Goal: Information Seeking & Learning: Learn about a topic

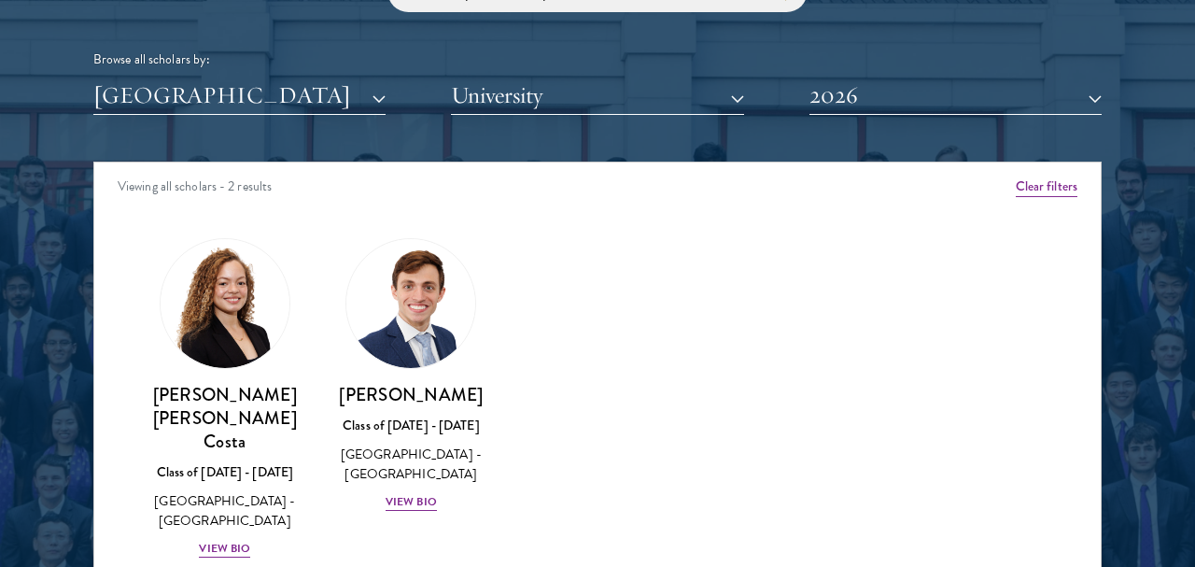
scroll to position [2330, 0]
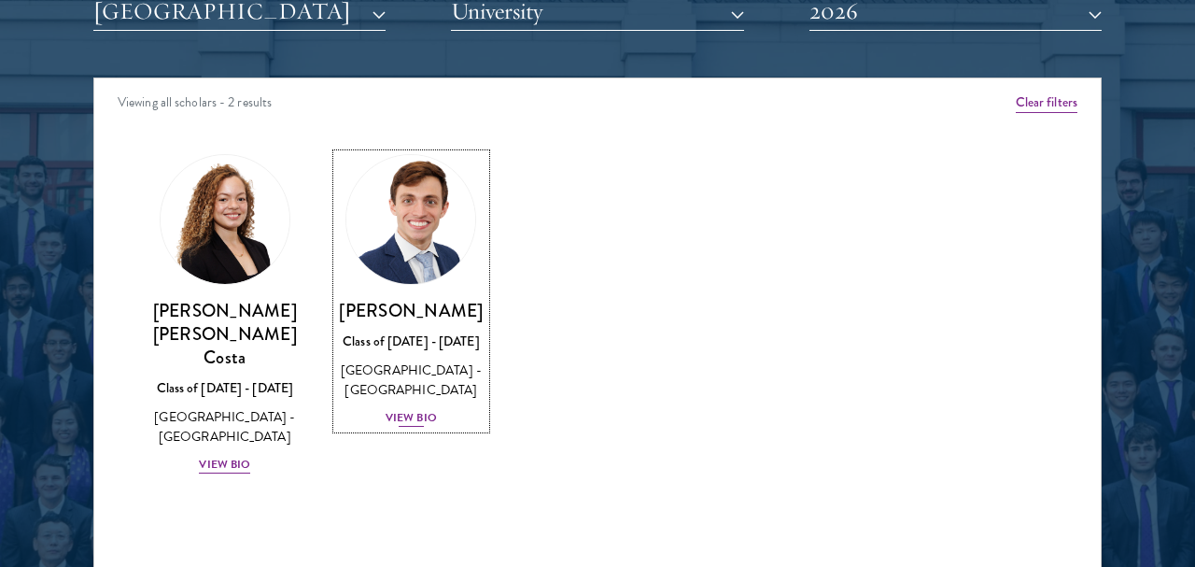
click at [408, 248] on img at bounding box center [411, 219] width 142 height 142
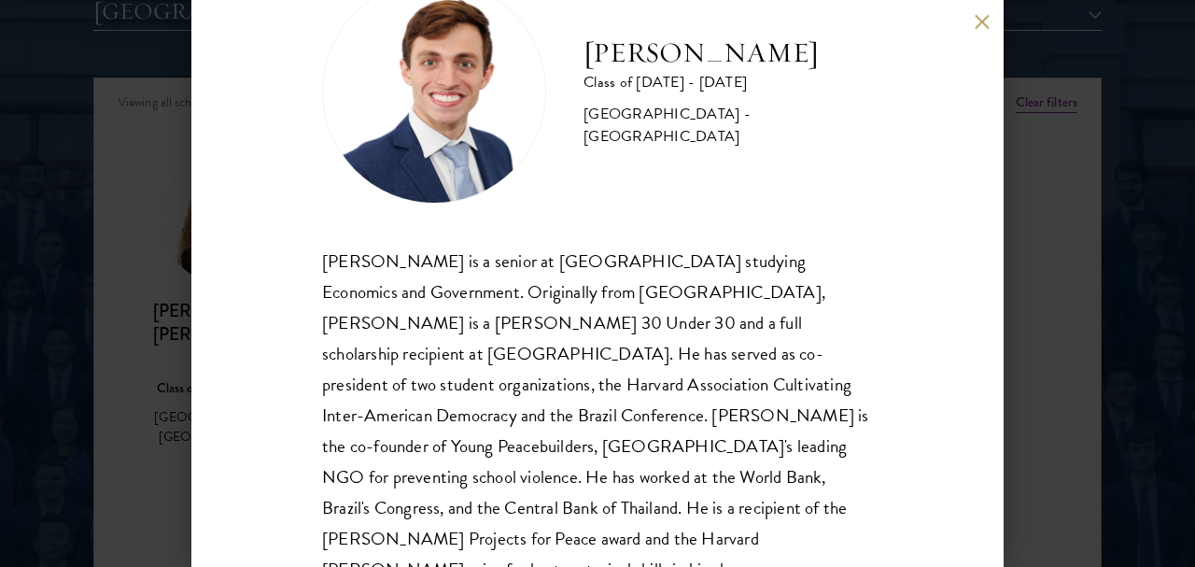
scroll to position [119, 0]
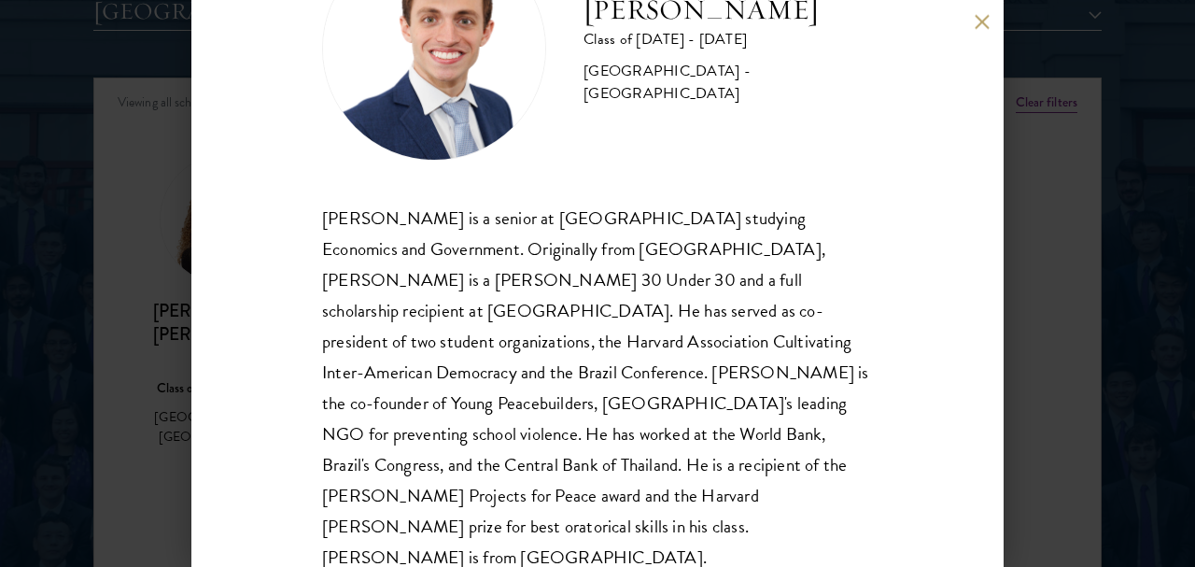
click at [153, 215] on div "[PERSON_NAME] Class of [DATE] - [DATE] [GEOGRAPHIC_DATA] - [GEOGRAPHIC_DATA] [P…" at bounding box center [597, 283] width 1195 height 567
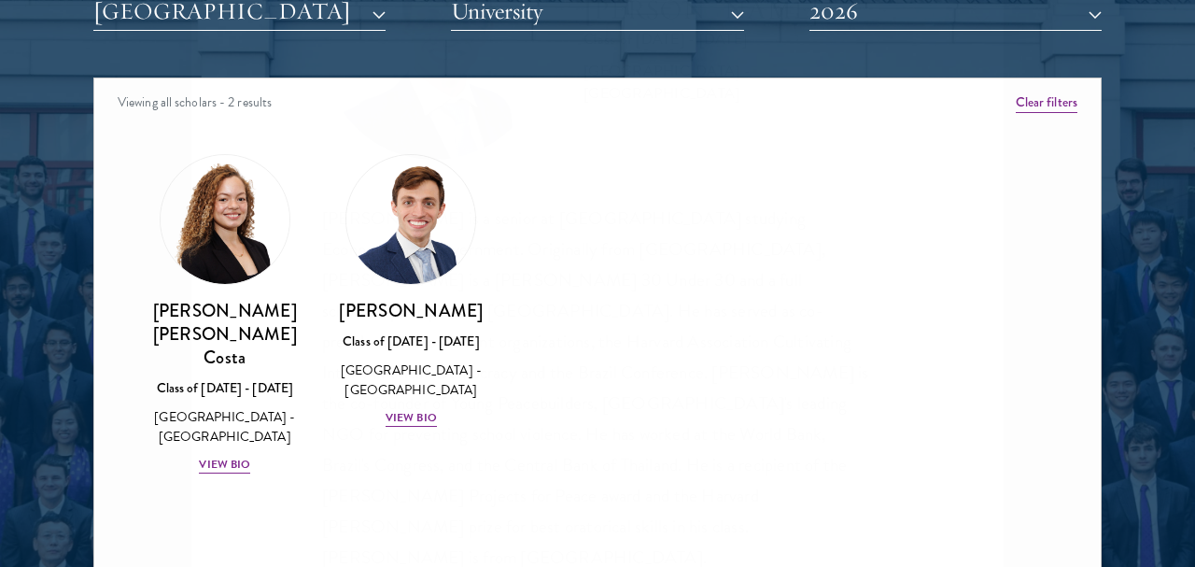
click at [133, 280] on div "[PERSON_NAME] [PERSON_NAME] Costa Class of [DATE] - [DATE] [GEOGRAPHIC_DATA] - …" at bounding box center [225, 314] width 187 height 358
click at [240, 261] on img at bounding box center [225, 219] width 142 height 142
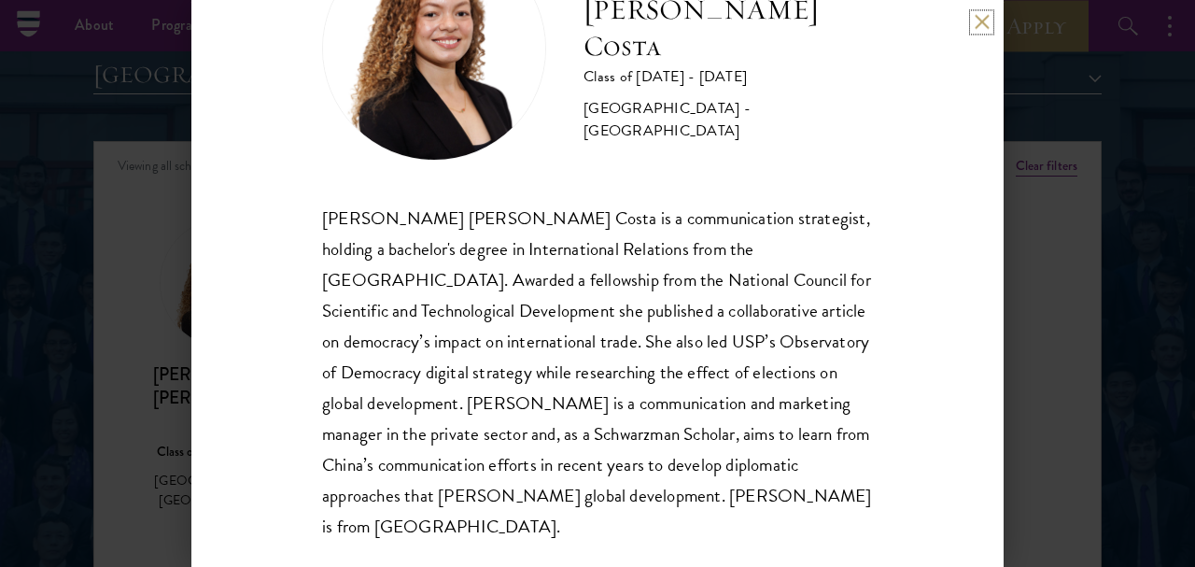
scroll to position [2233, 0]
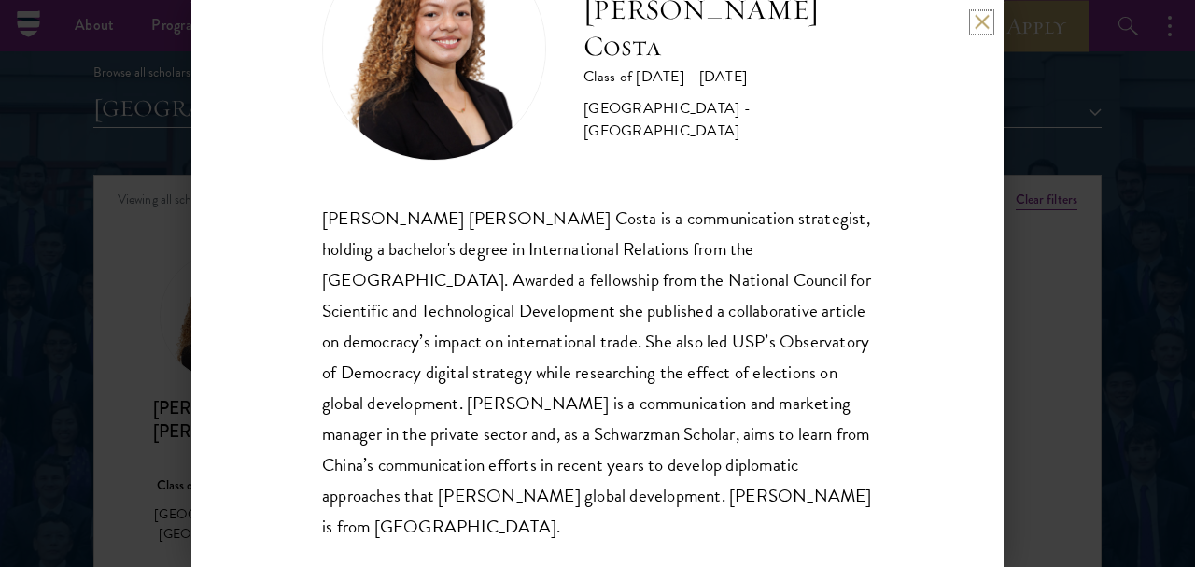
click at [982, 27] on button at bounding box center [982, 22] width 16 height 16
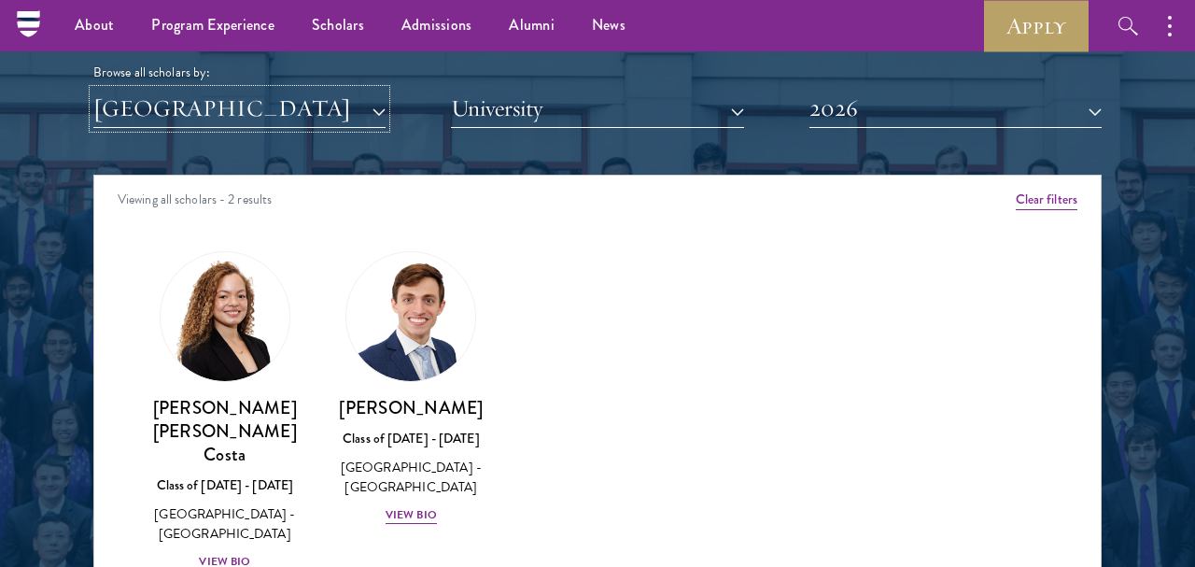
click at [329, 109] on button "[GEOGRAPHIC_DATA]" at bounding box center [239, 109] width 292 height 38
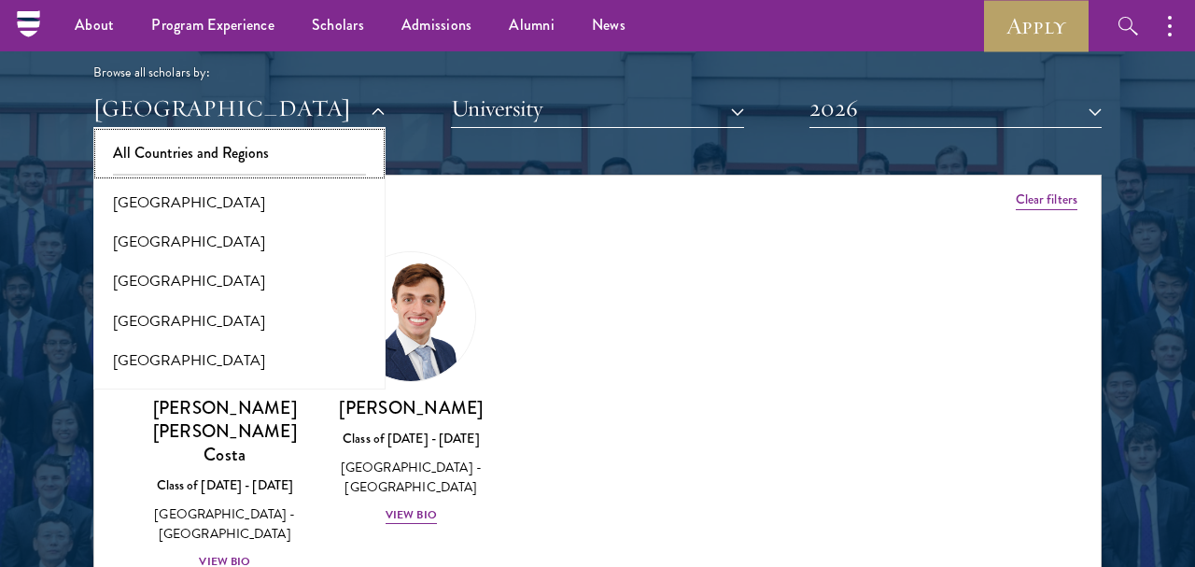
click at [204, 145] on button "All Countries and Regions" at bounding box center [239, 152] width 281 height 39
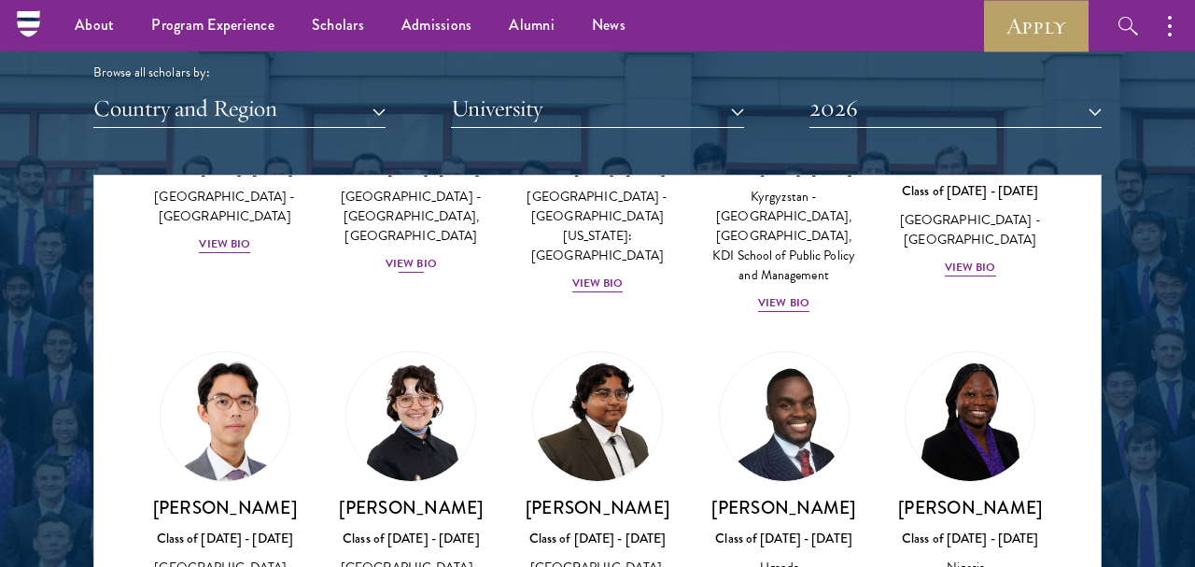
scroll to position [131, 0]
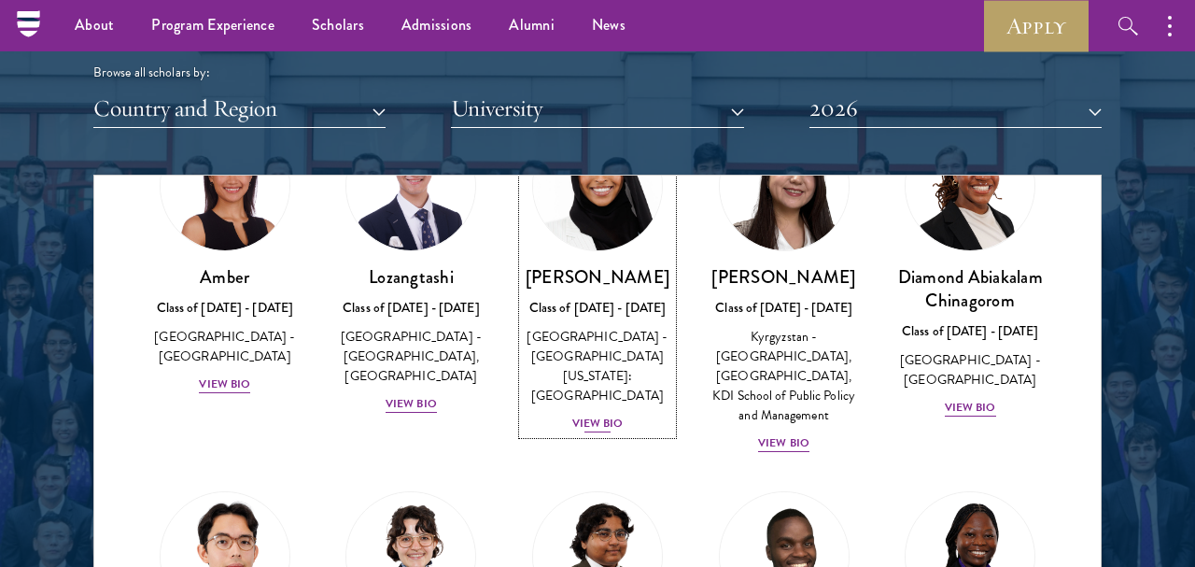
click at [574, 255] on link "[PERSON_NAME] Class of [DATE] - [DATE] [GEOGRAPHIC_DATA] - [GEOGRAPHIC_DATA][US…" at bounding box center [597, 277] width 149 height 314
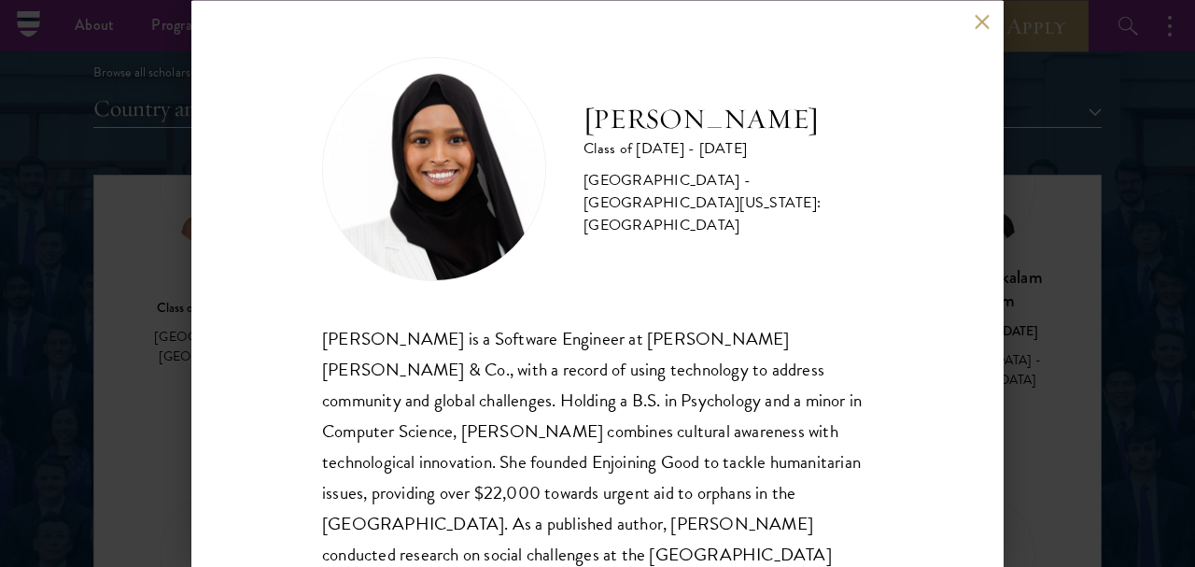
scroll to position [89, 0]
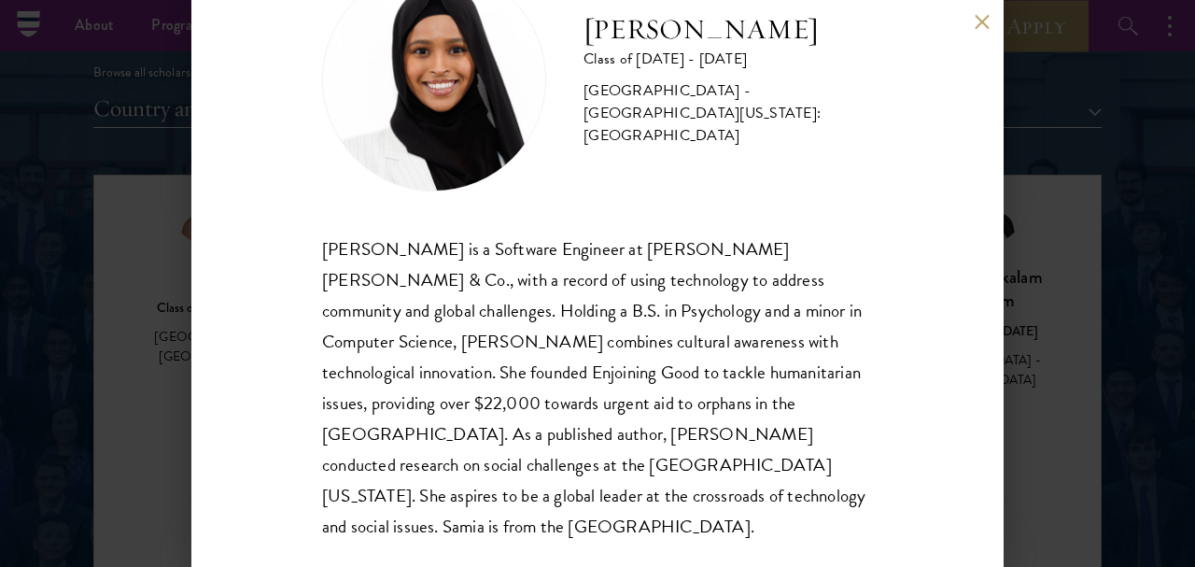
click at [1038, 112] on div "[PERSON_NAME] Class of [DATE] - [DATE] [GEOGRAPHIC_DATA] - [GEOGRAPHIC_DATA][US…" at bounding box center [597, 283] width 1195 height 567
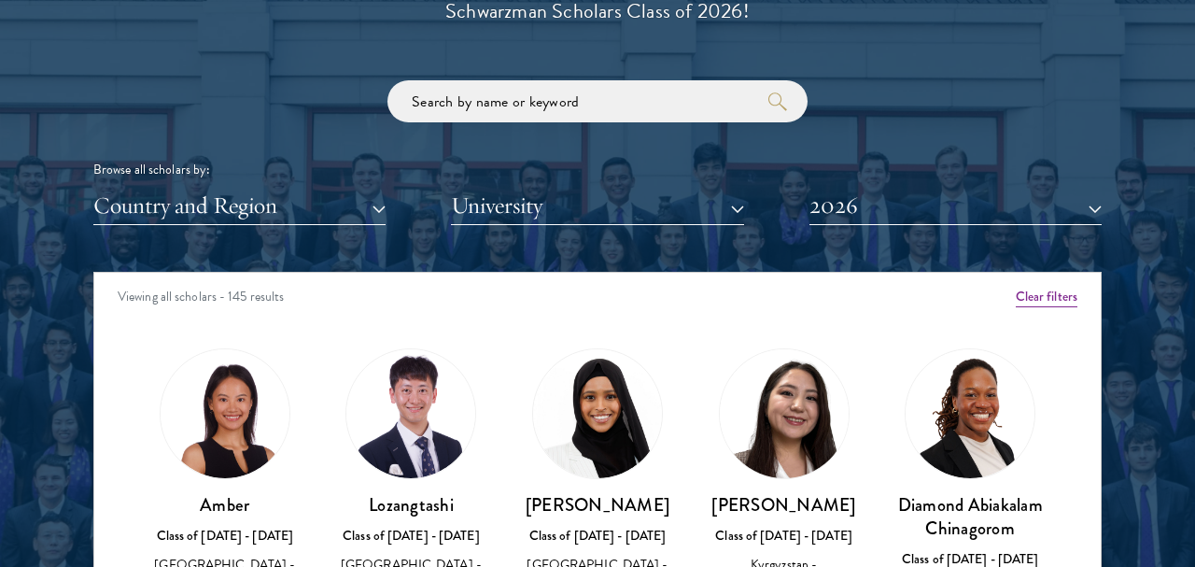
scroll to position [2330, 0]
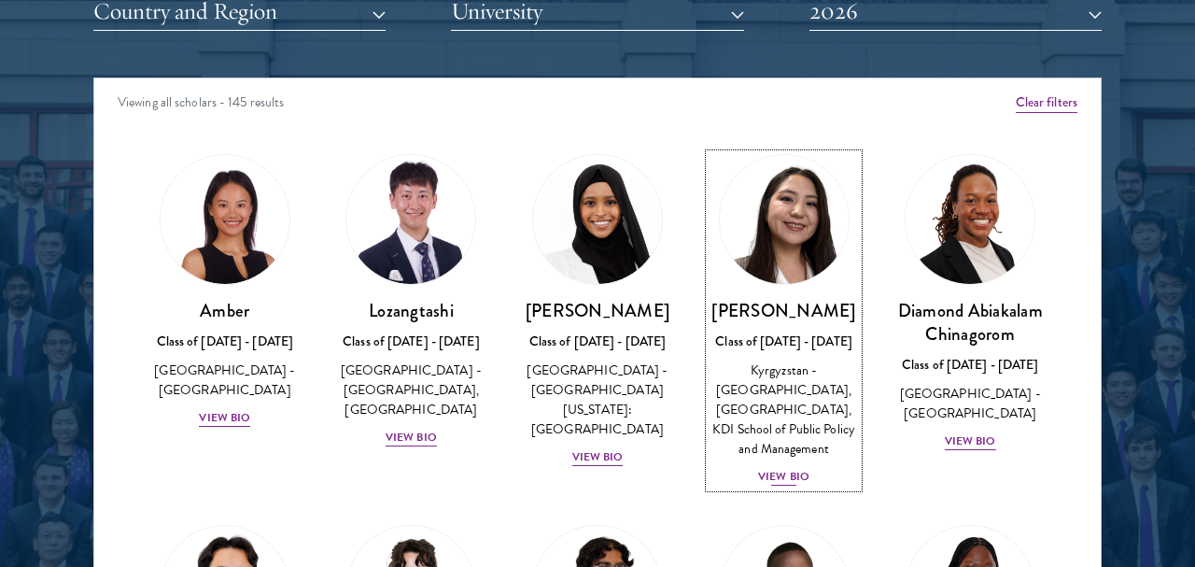
click at [792, 249] on img at bounding box center [784, 219] width 142 height 142
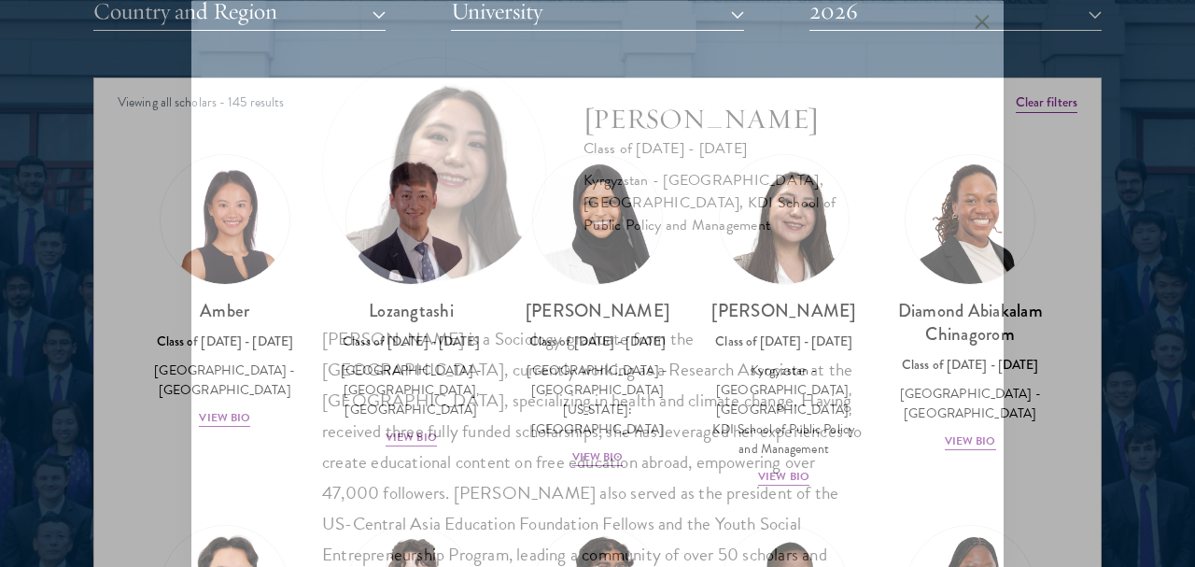
scroll to position [89, 0]
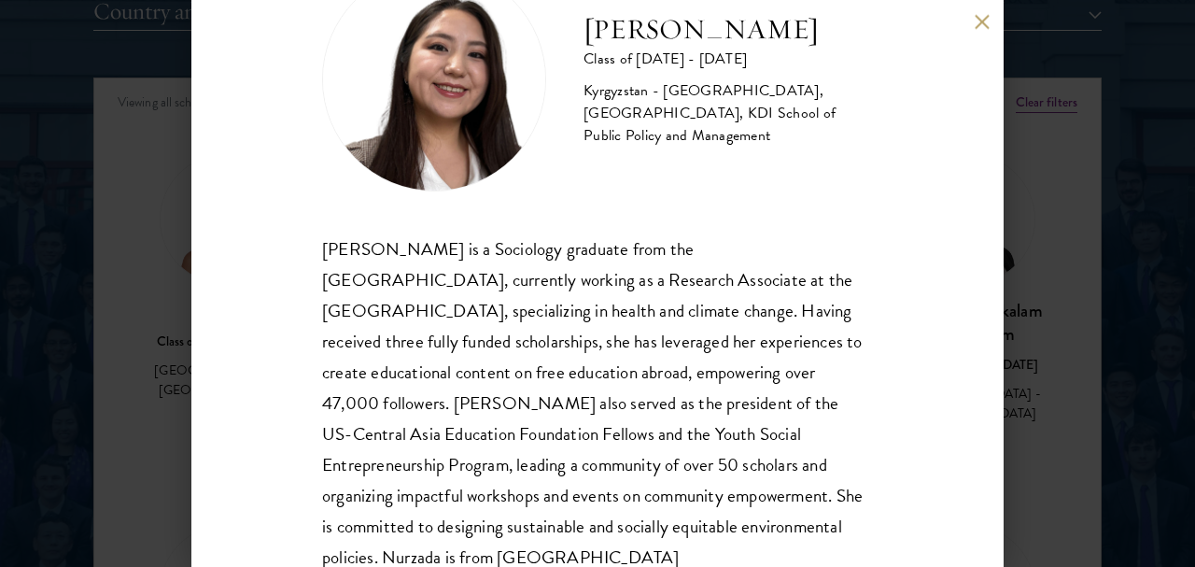
click at [1093, 192] on div "Nurzada Abdivalieva Class of [DATE] - [DATE] [GEOGRAPHIC_DATA] - [GEOGRAPHIC_DA…" at bounding box center [597, 283] width 1195 height 567
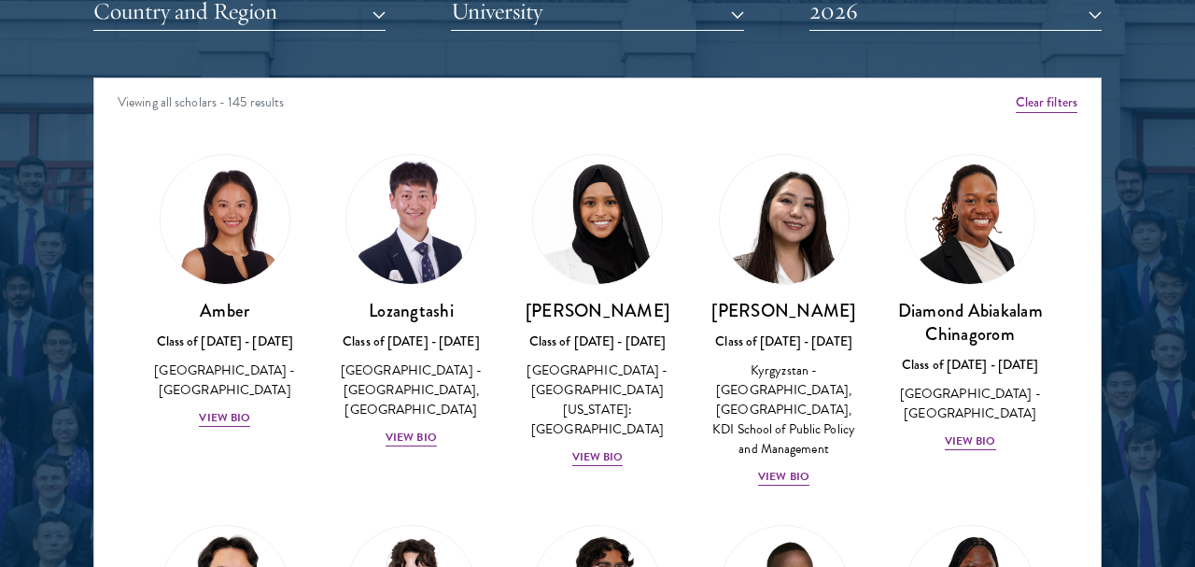
scroll to position [2042, 0]
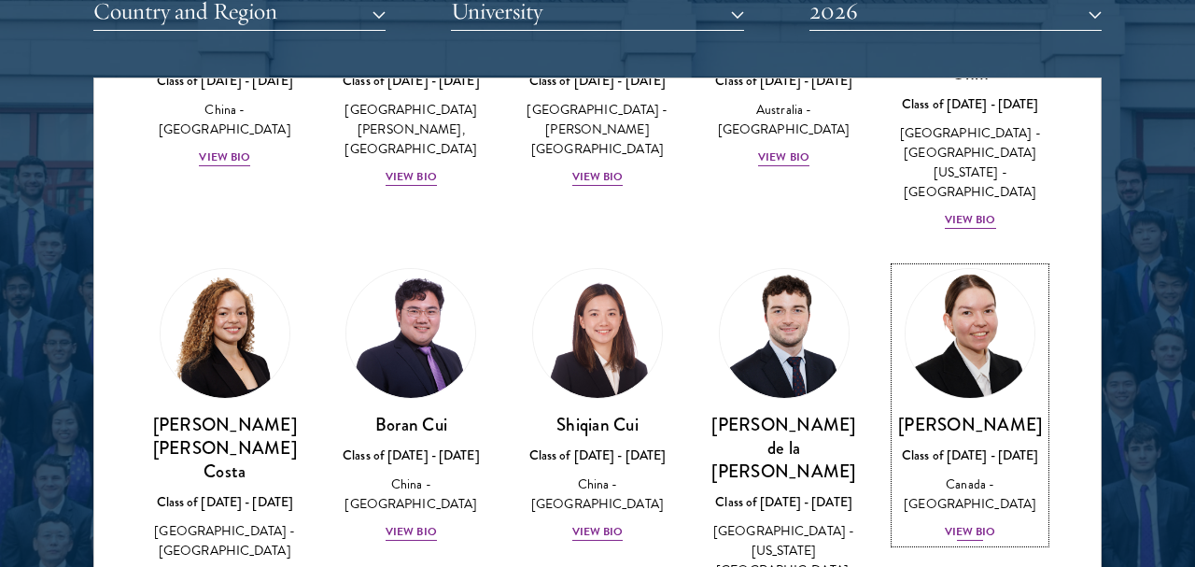
click at [996, 270] on img at bounding box center [970, 333] width 142 height 142
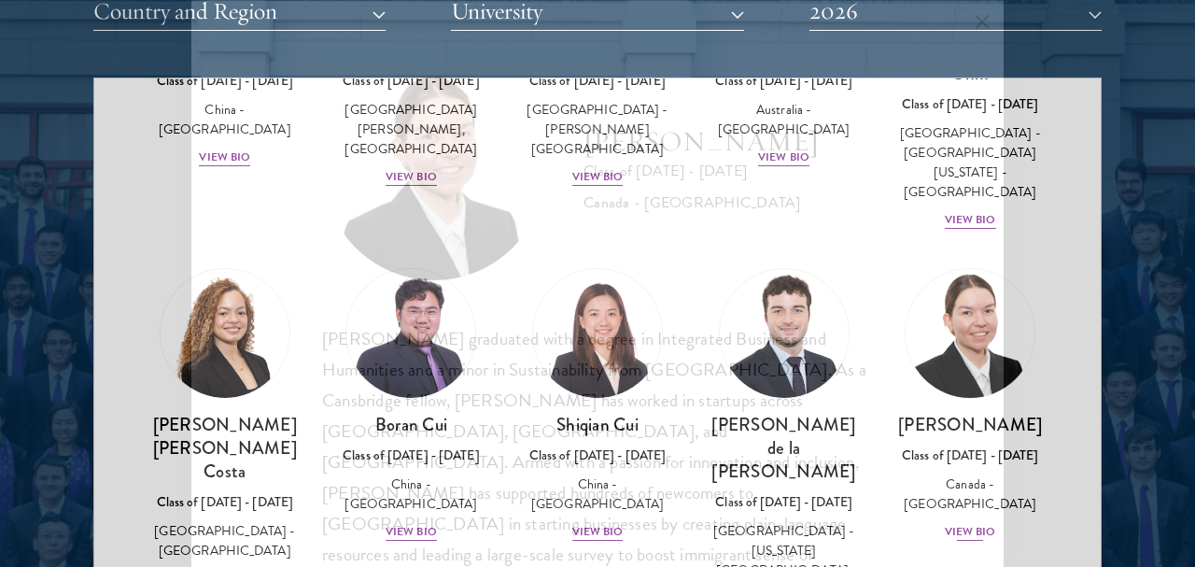
scroll to position [89, 0]
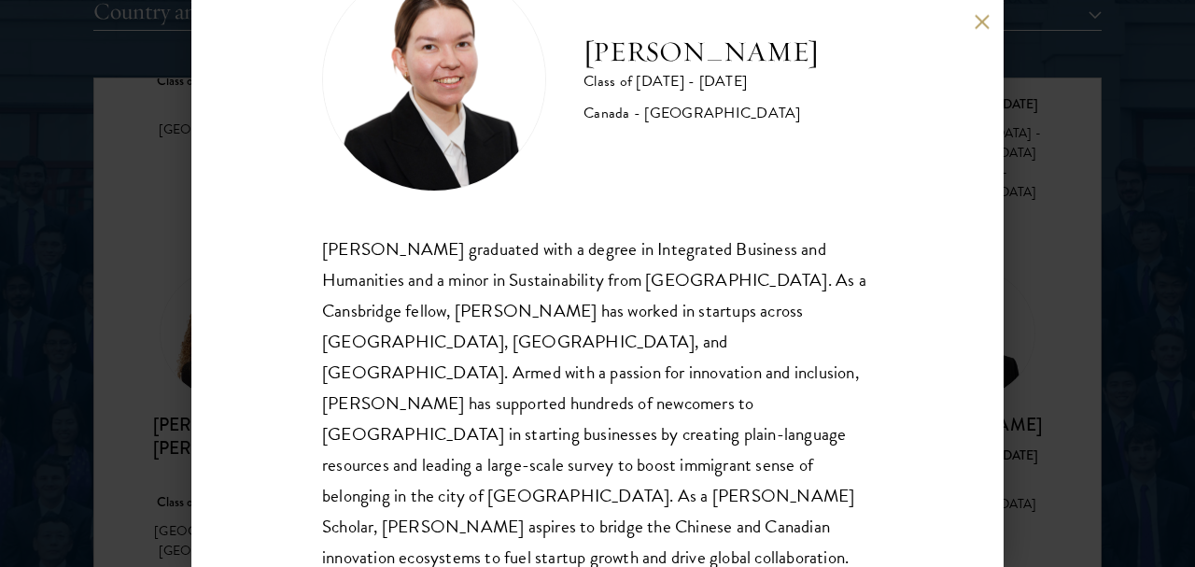
drag, startPoint x: 1101, startPoint y: 61, endPoint x: 964, endPoint y: 42, distance: 138.5
click at [1097, 61] on div "[PERSON_NAME] Class of [DATE] - [DATE] [GEOGRAPHIC_DATA] - [GEOGRAPHIC_DATA] [P…" at bounding box center [597, 283] width 1195 height 567
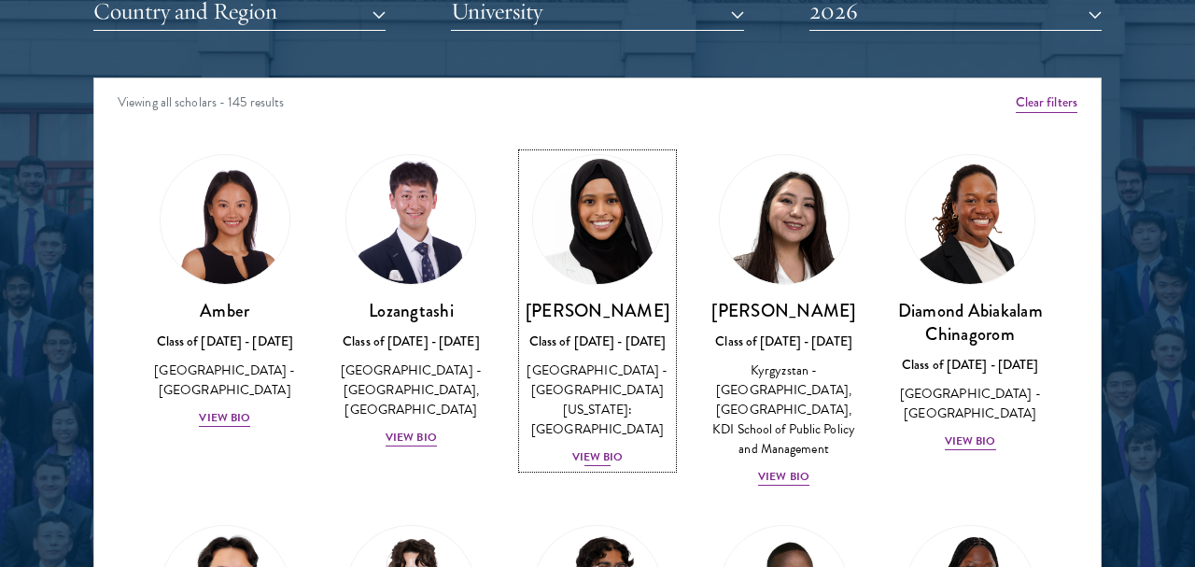
click at [605, 275] on img at bounding box center [597, 219] width 142 height 142
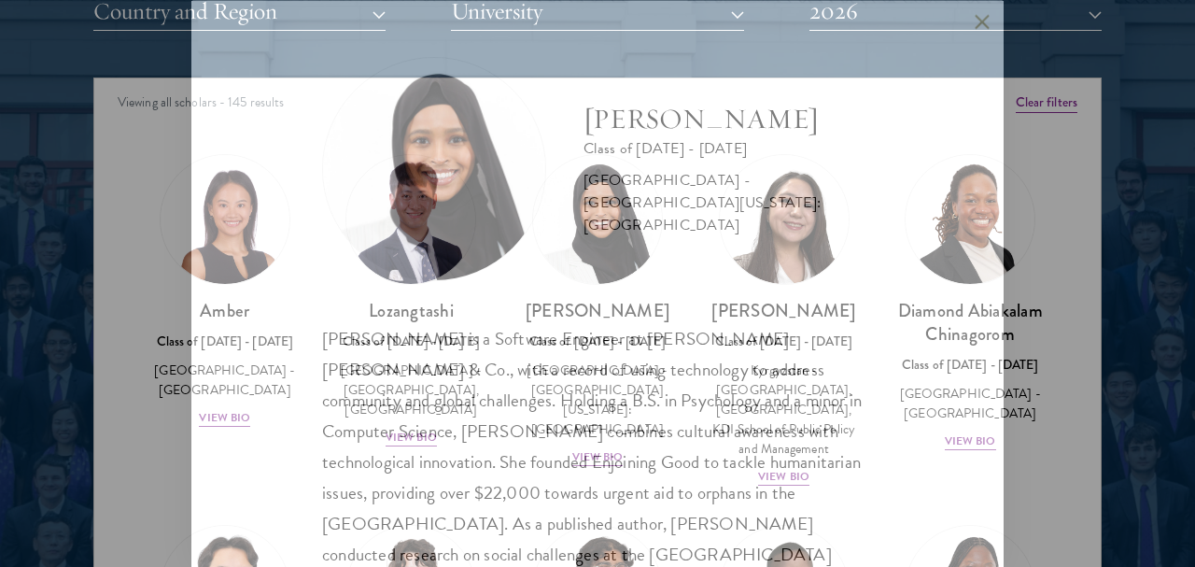
scroll to position [89, 0]
